Goal: Task Accomplishment & Management: Use online tool/utility

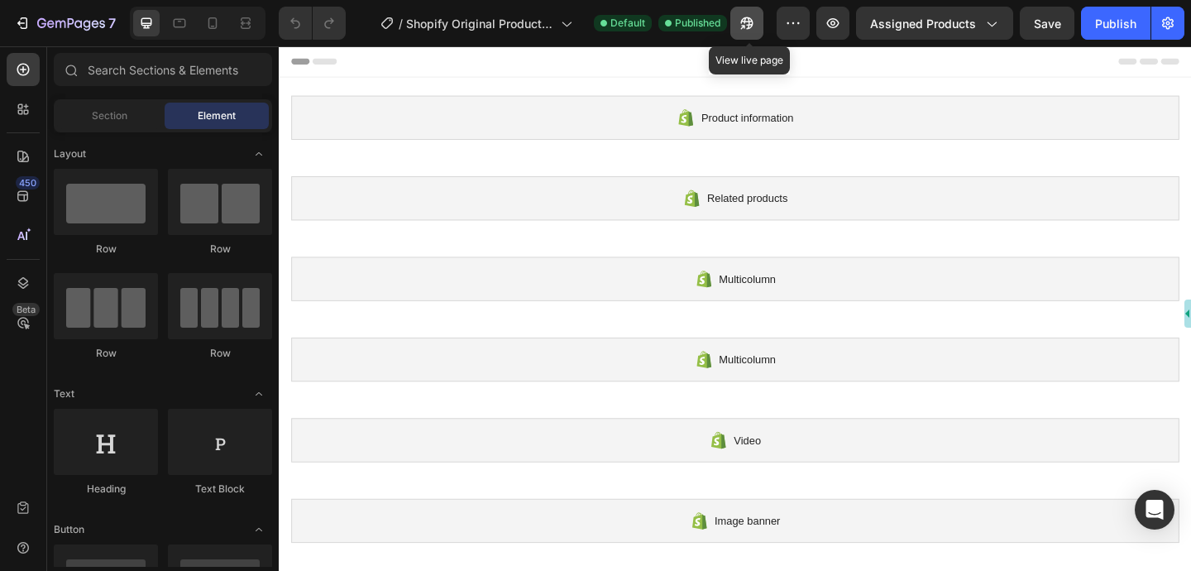
click at [755, 26] on icon "button" at bounding box center [746, 23] width 17 height 17
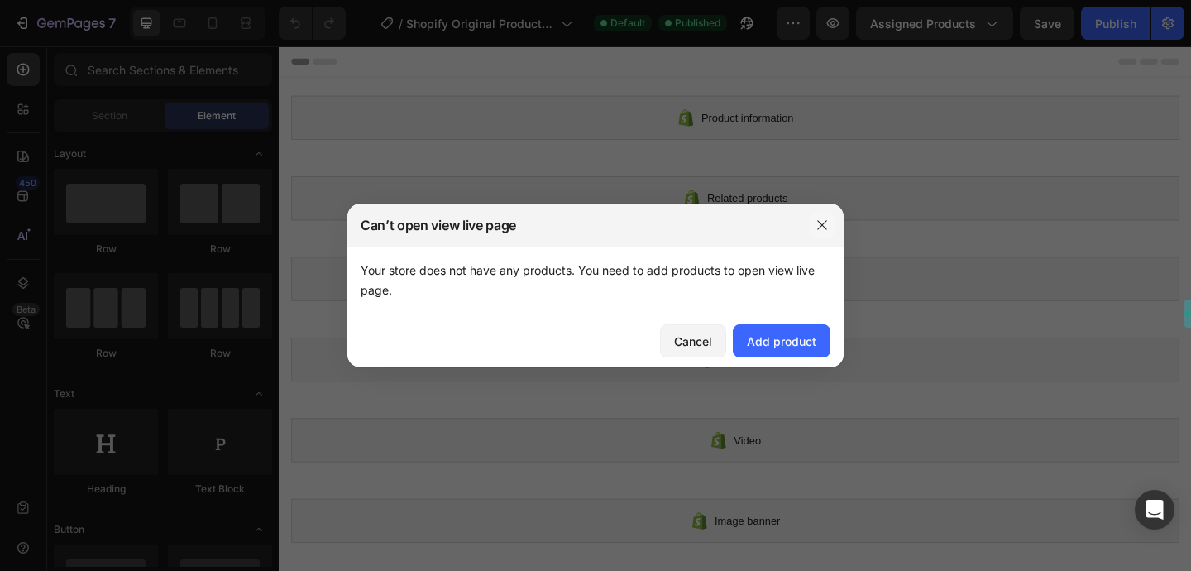
click at [822, 227] on icon "button" at bounding box center [821, 224] width 13 height 13
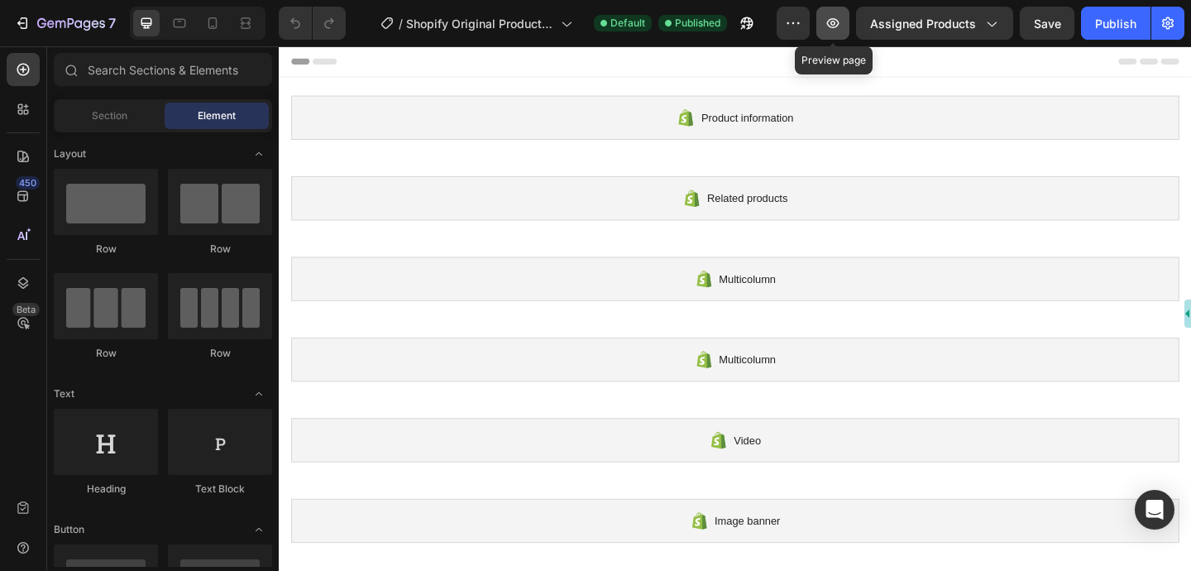
click at [835, 26] on icon "button" at bounding box center [832, 23] width 17 height 17
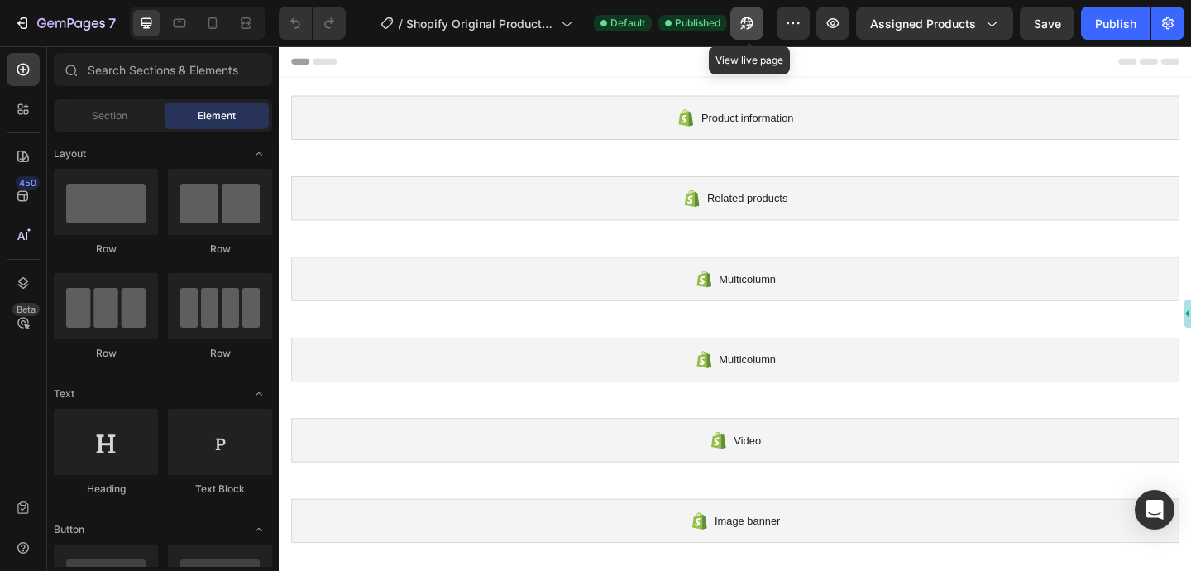
click at [746, 24] on icon "button" at bounding box center [746, 23] width 17 height 17
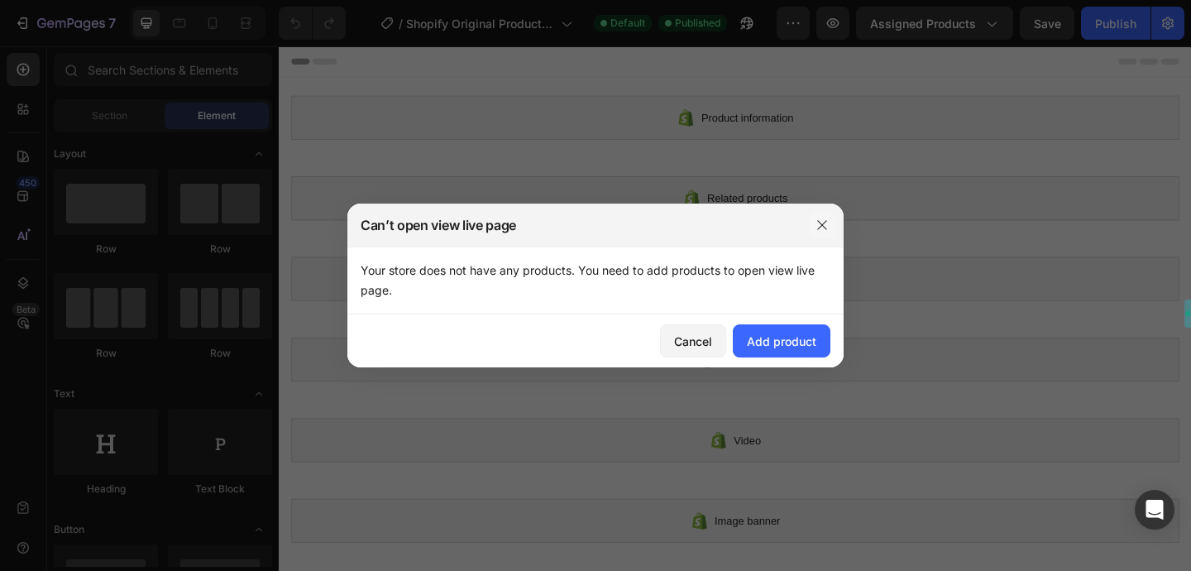
click at [826, 223] on icon "button" at bounding box center [821, 224] width 13 height 13
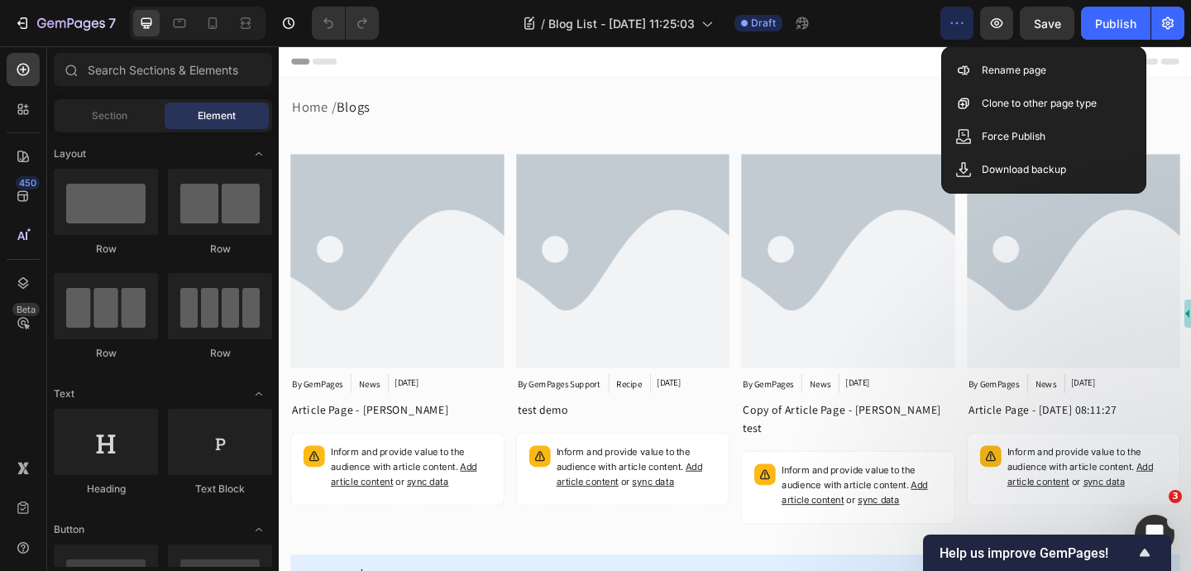
scroll to position [1116, 0]
